Goal: Complete application form

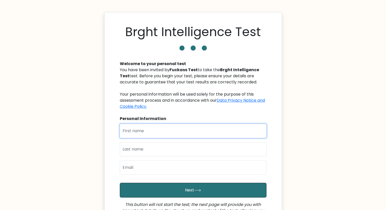
click at [174, 129] on input "text" at bounding box center [193, 131] width 147 height 14
type input "Trần"
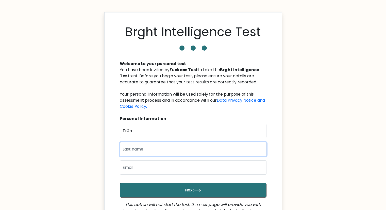
click at [171, 153] on input "text" at bounding box center [193, 149] width 147 height 14
type input "Linh Chi"
click at [166, 168] on input "email" at bounding box center [193, 167] width 147 height 14
type input "sodavquatt@gmail.com"
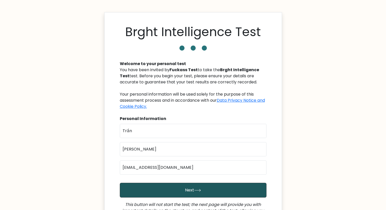
click at [164, 189] on button "Next" at bounding box center [193, 189] width 147 height 15
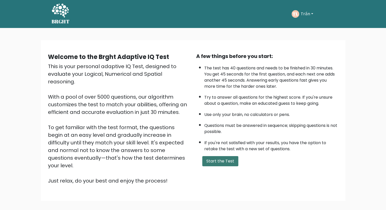
click at [208, 160] on button "Start the Test" at bounding box center [220, 161] width 36 height 10
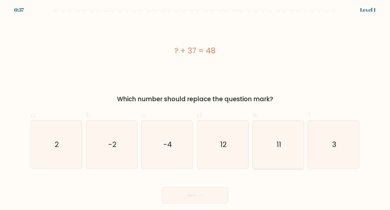
click at [293, 147] on icon "11" at bounding box center [278, 144] width 48 height 48
click at [195, 108] on input "e. 11" at bounding box center [195, 106] width 0 height 3
radio input "true"
click at [209, 189] on button "Next" at bounding box center [195, 195] width 66 height 16
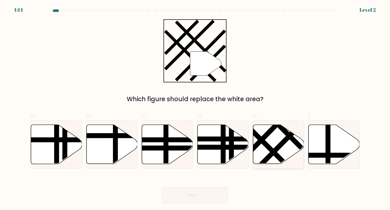
click at [285, 138] on line at bounding box center [282, 143] width 56 height 56
click at [195, 108] on input "e." at bounding box center [195, 106] width 0 height 3
radio input "true"
click at [211, 201] on button "Next" at bounding box center [195, 195] width 66 height 16
